Goal: Use online tool/utility: Utilize a website feature to perform a specific function

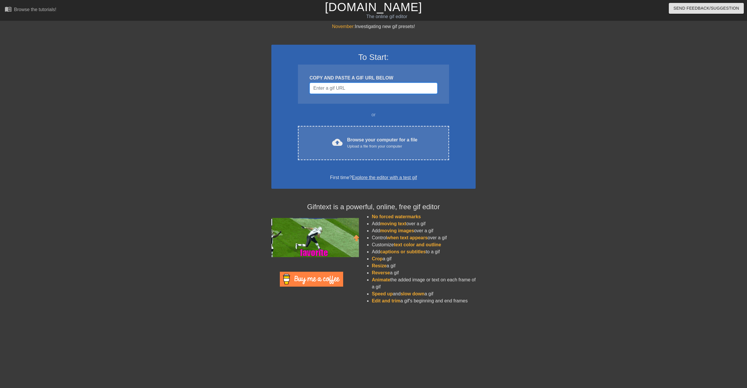
click at [369, 86] on input "Username" at bounding box center [374, 88] width 128 height 11
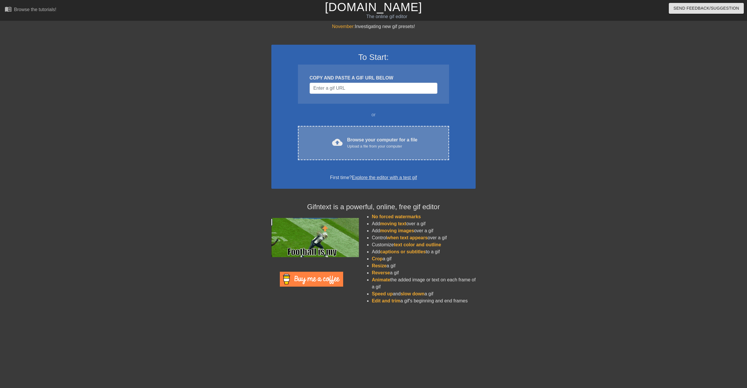
click at [360, 145] on div "Upload a file from your computer" at bounding box center [382, 146] width 70 height 6
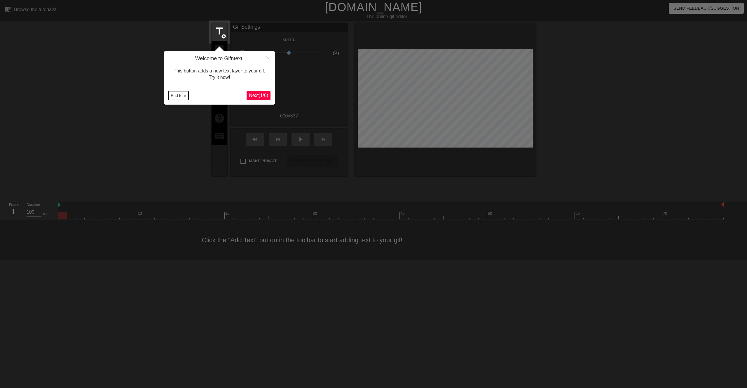
click at [181, 98] on button "End tour" at bounding box center [178, 95] width 20 height 9
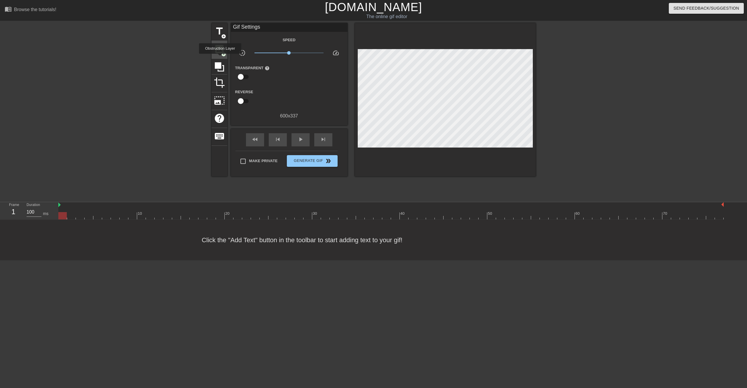
click at [218, 52] on span "image" at bounding box center [219, 48] width 11 height 11
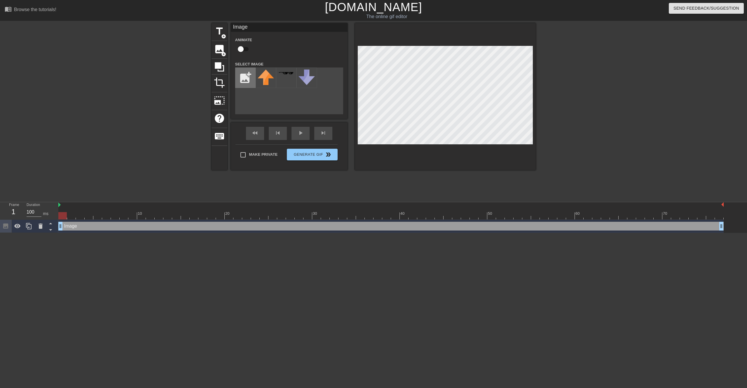
click at [250, 77] on input "file" at bounding box center [246, 78] width 20 height 20
type input "C:\fakepath\play-button.png"
click at [268, 81] on img at bounding box center [266, 77] width 16 height 16
click at [314, 156] on button "Generate Gif double_arrow" at bounding box center [312, 155] width 50 height 12
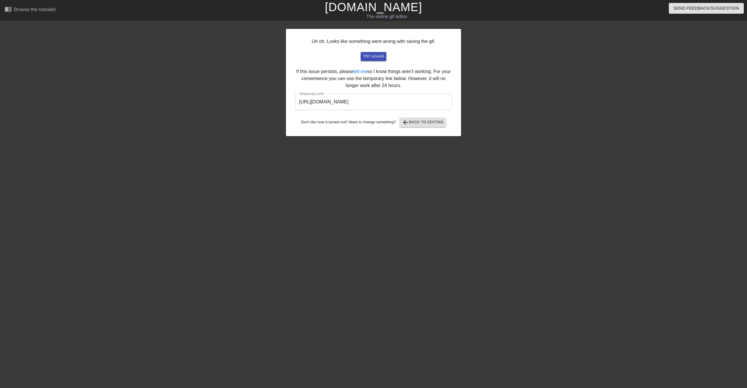
click at [403, 100] on input "[URL][DOMAIN_NAME]" at bounding box center [373, 102] width 157 height 16
